Goal: Task Accomplishment & Management: Manage account settings

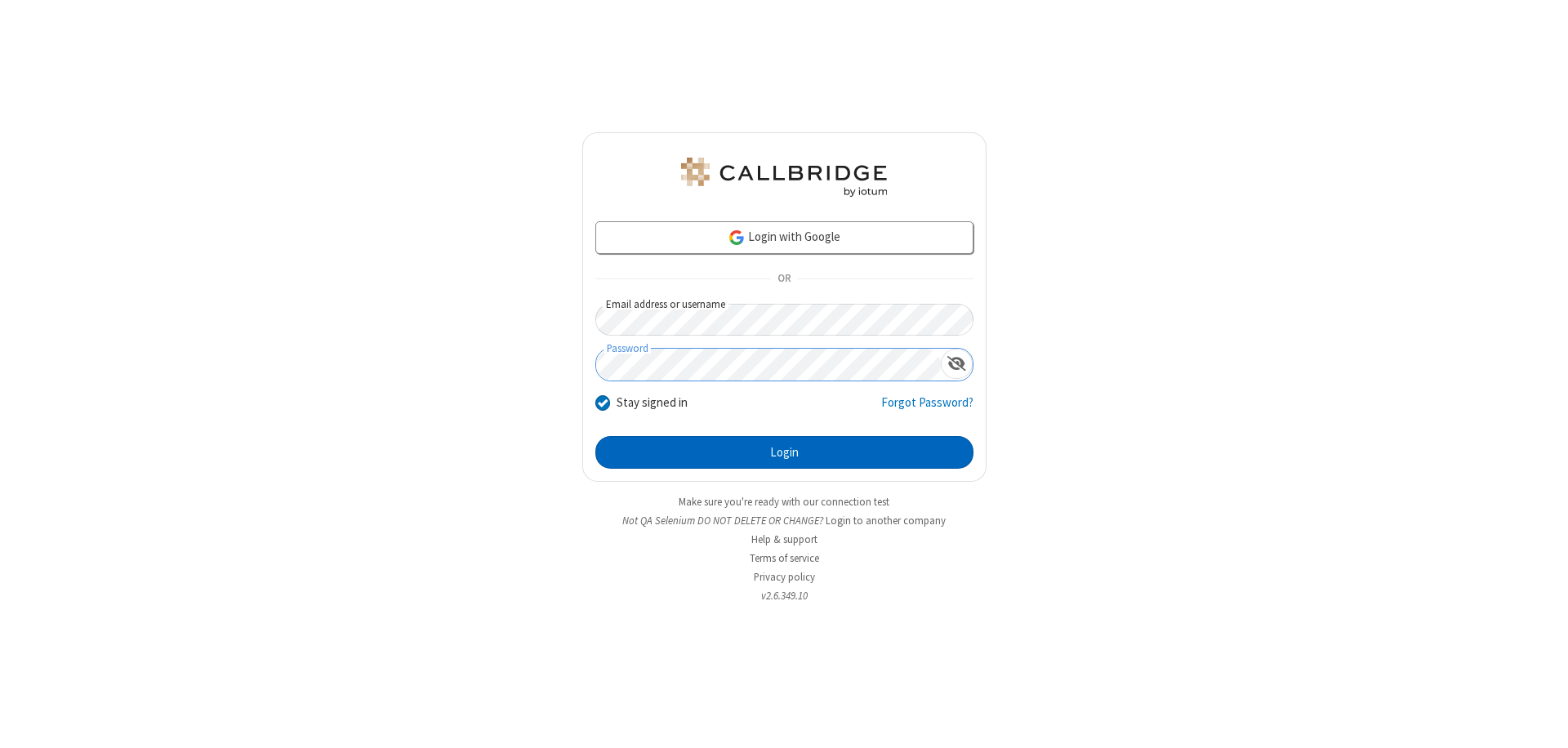
click at [784, 452] on button "Login" at bounding box center [784, 451] width 378 height 32
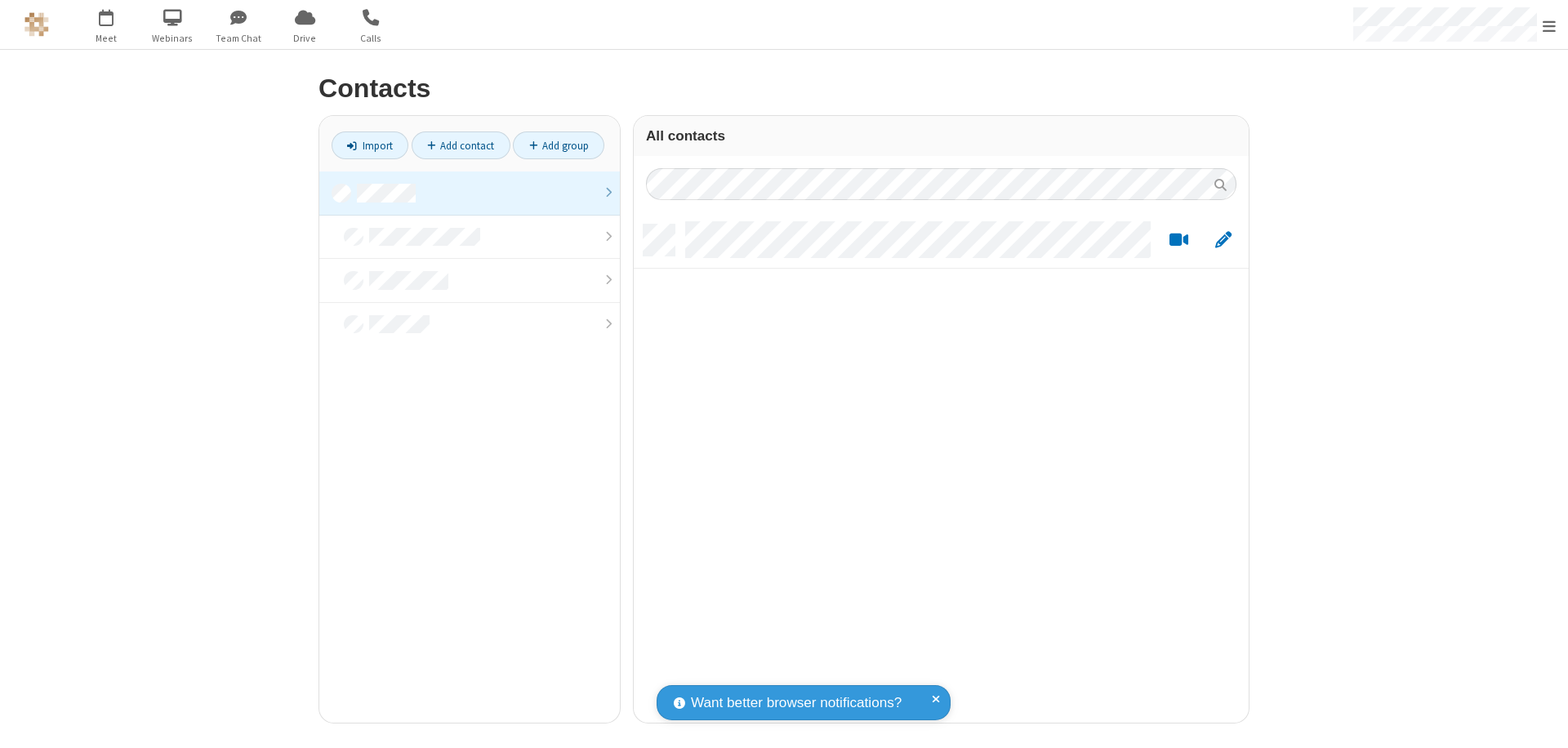
scroll to position [498, 603]
click at [460, 145] on link "Add contact" at bounding box center [460, 145] width 99 height 27
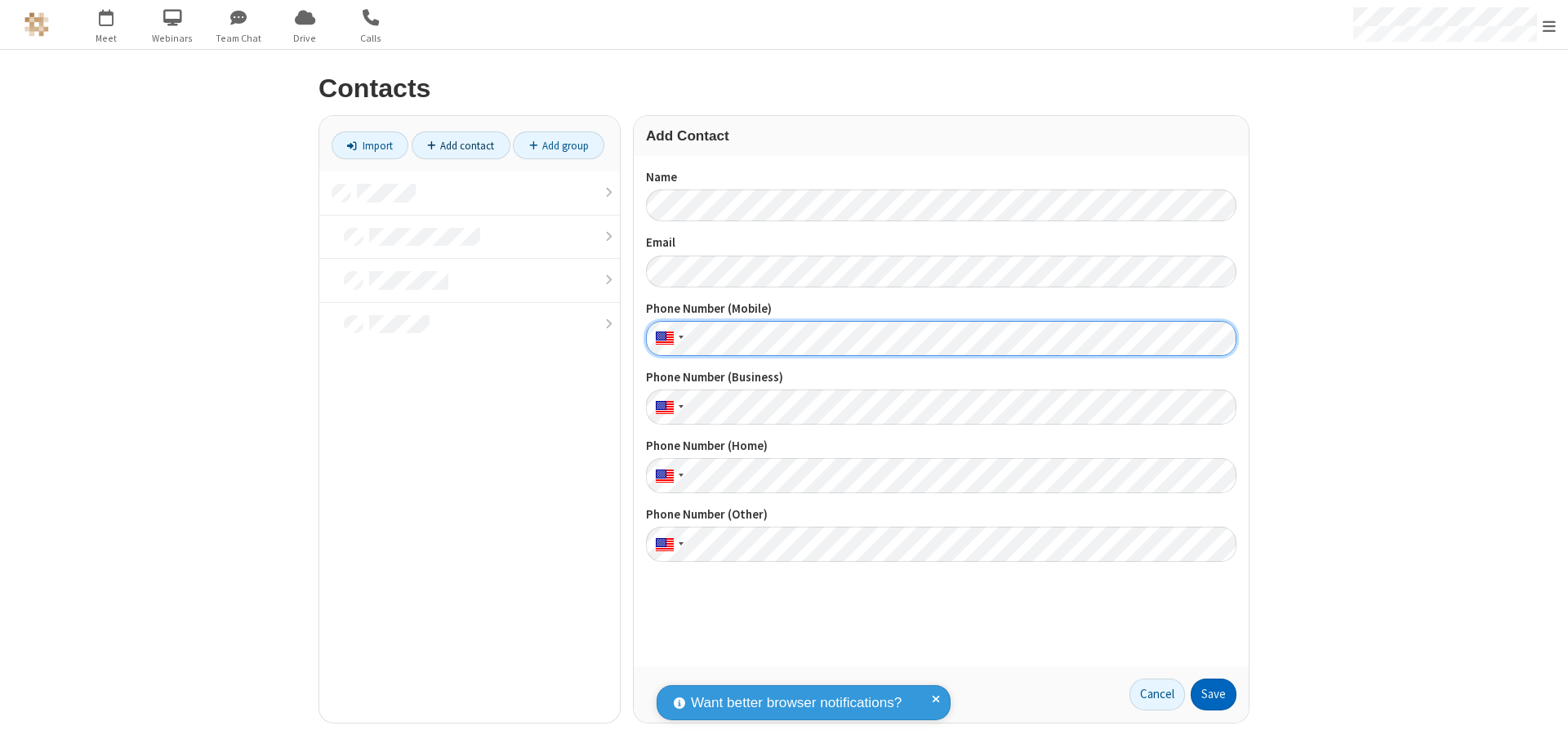
click at [1214, 694] on button "Save" at bounding box center [1213, 694] width 46 height 32
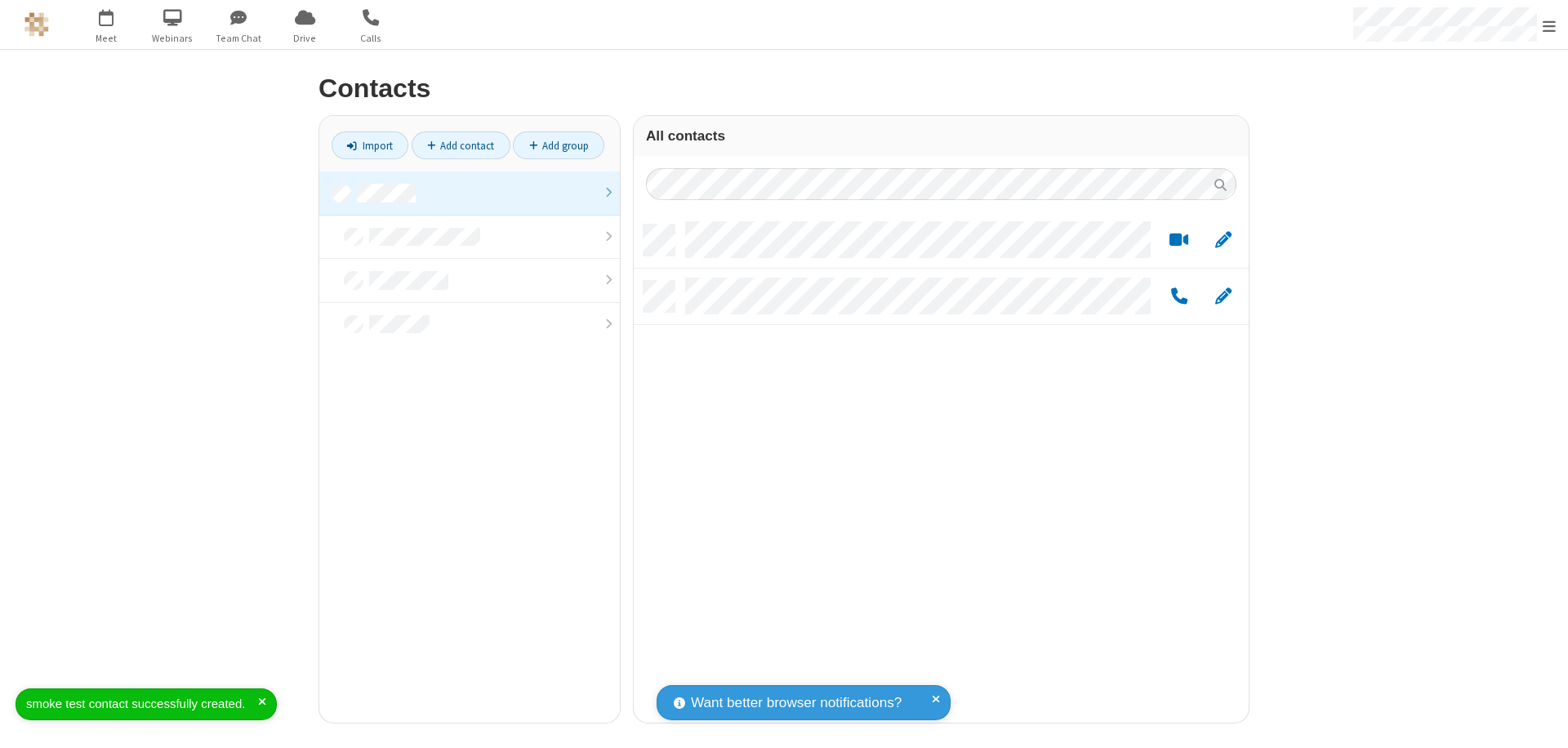
scroll to position [498, 603]
click at [460, 145] on link "Add contact" at bounding box center [460, 145] width 99 height 27
